Goal: Navigation & Orientation: Find specific page/section

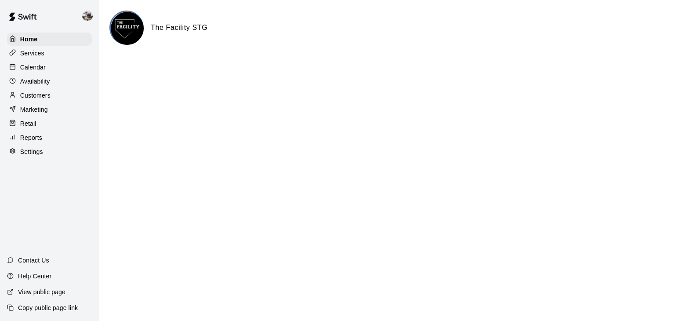
click at [47, 69] on div "Calendar" at bounding box center [49, 67] width 85 height 13
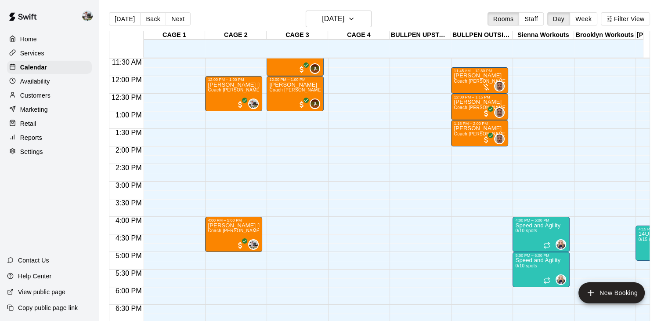
scroll to position [398, 0]
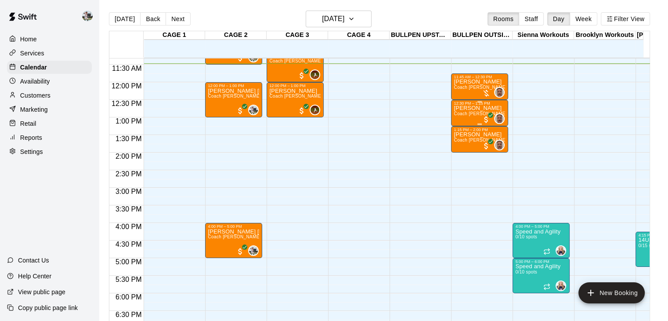
click at [472, 118] on div "[PERSON_NAME] Coach [PERSON_NAME] One on One" at bounding box center [480, 265] width 52 height 321
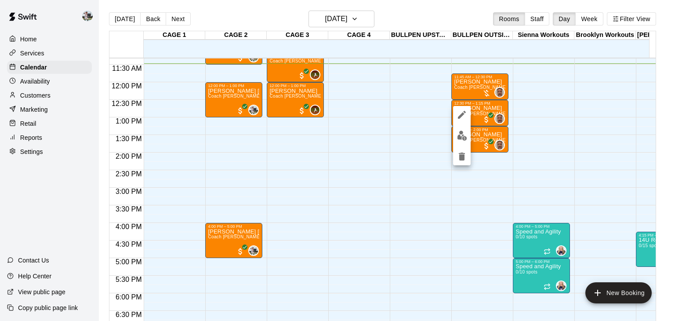
click at [418, 114] on div at bounding box center [337, 160] width 675 height 321
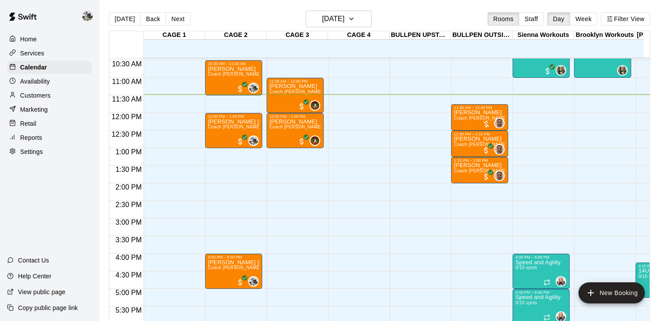
scroll to position [363, 0]
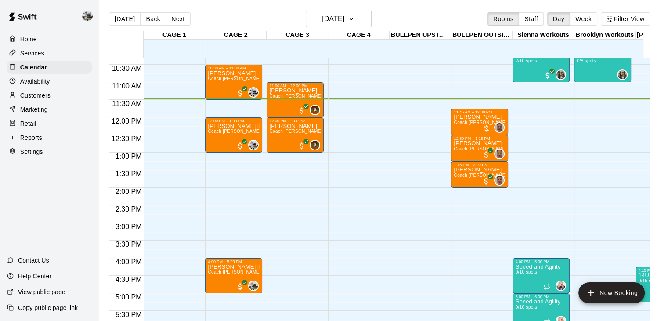
click at [38, 140] on p "Reports" at bounding box center [31, 137] width 22 height 9
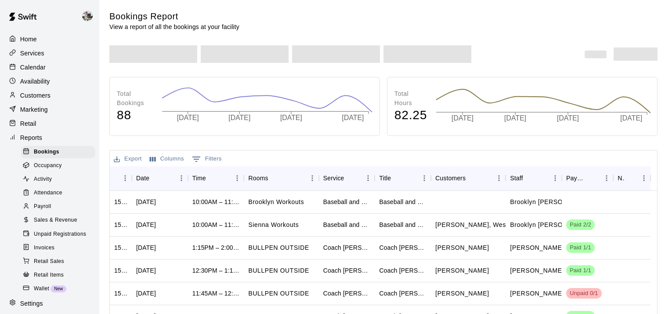
click at [50, 225] on span "Sales & Revenue" at bounding box center [56, 220] width 44 height 9
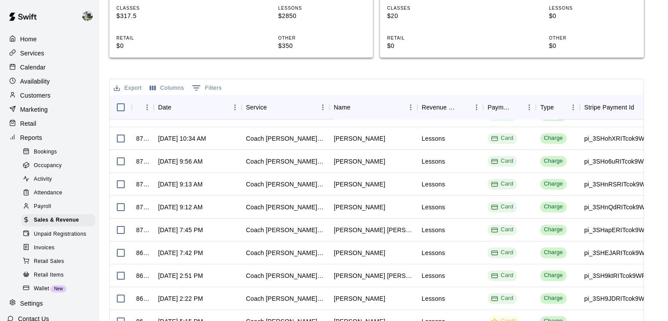
scroll to position [109, 0]
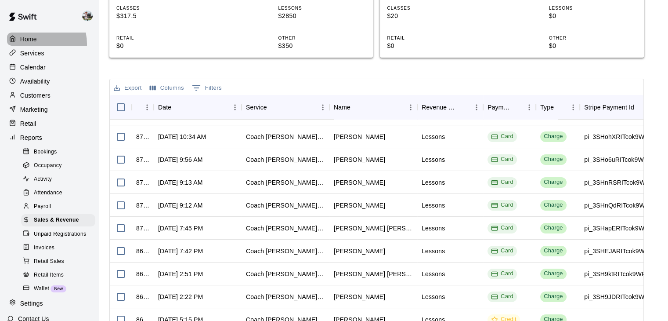
click at [33, 44] on p "Home" at bounding box center [28, 39] width 17 height 9
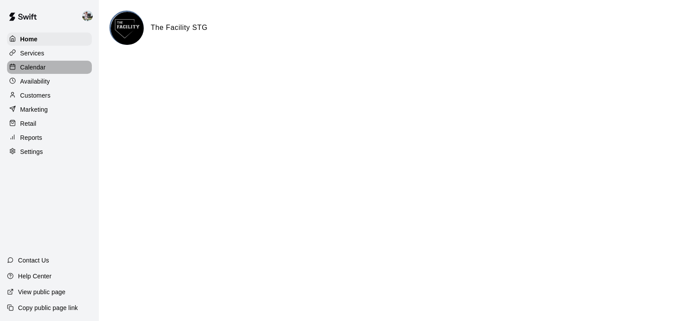
click at [40, 70] on p "Calendar" at bounding box center [32, 67] width 25 height 9
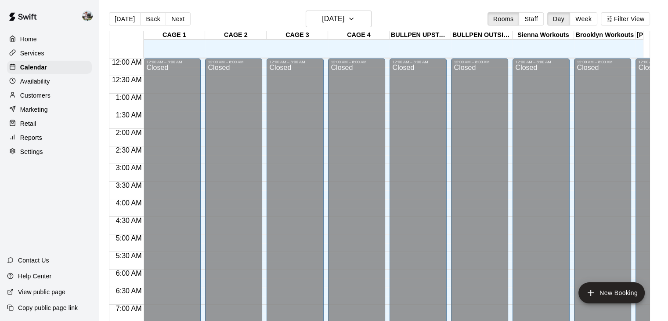
scroll to position [404, 0]
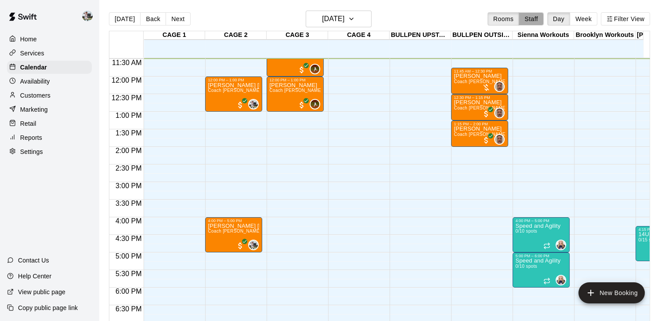
click at [539, 23] on button "Staff" at bounding box center [531, 18] width 25 height 13
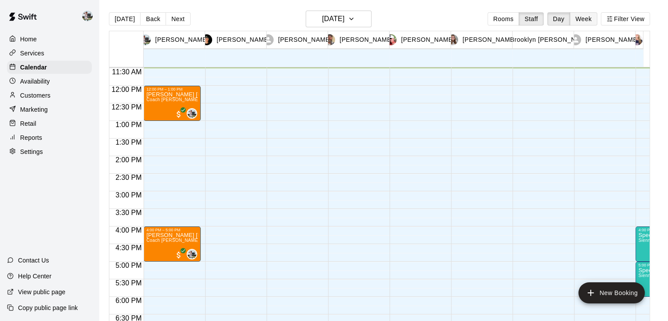
click at [594, 20] on button "Week" at bounding box center [584, 18] width 28 height 13
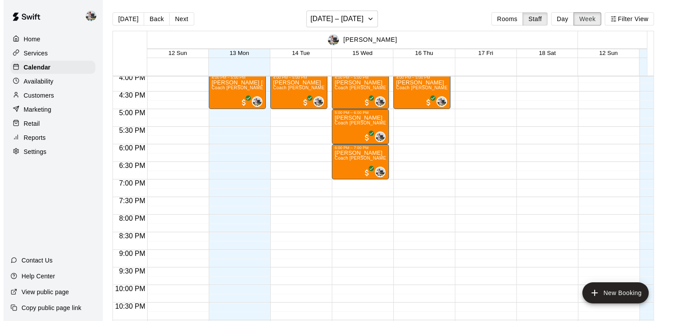
scroll to position [595, 0]
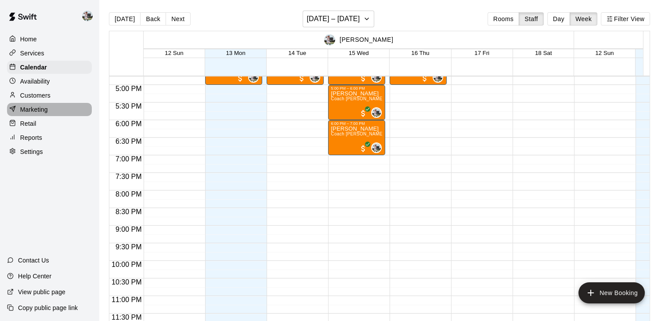
click at [60, 116] on div "Marketing" at bounding box center [49, 109] width 85 height 13
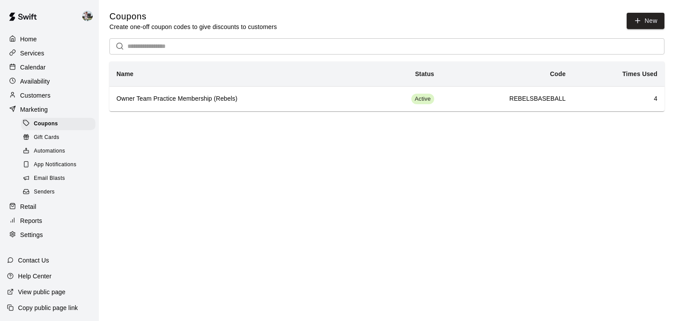
click at [44, 36] on div "Home" at bounding box center [49, 39] width 85 height 13
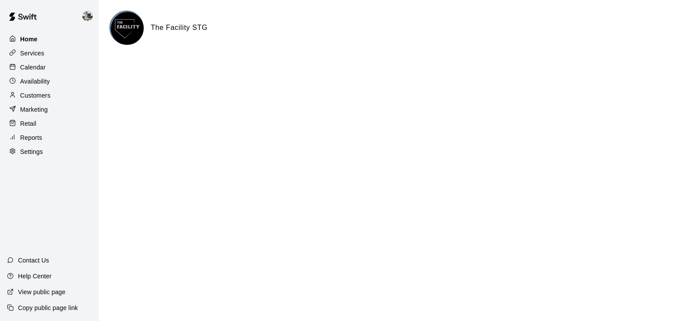
click at [46, 36] on div "Home" at bounding box center [49, 39] width 85 height 13
